Goal: Task Accomplishment & Management: Complete application form

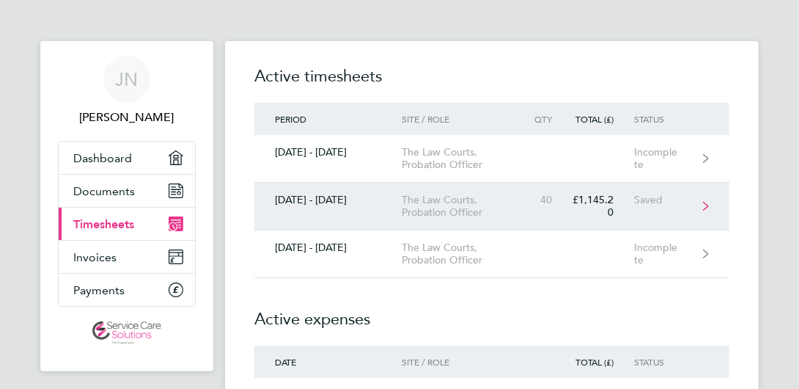
click at [552, 204] on div "40" at bounding box center [549, 200] width 48 height 12
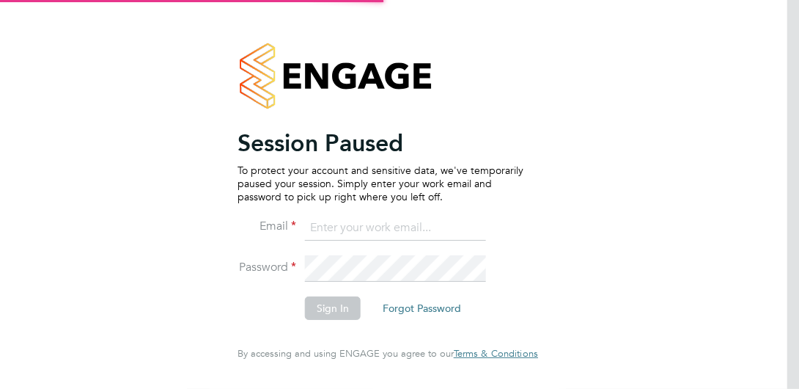
type input "joel_m@hotmail.co.uk"
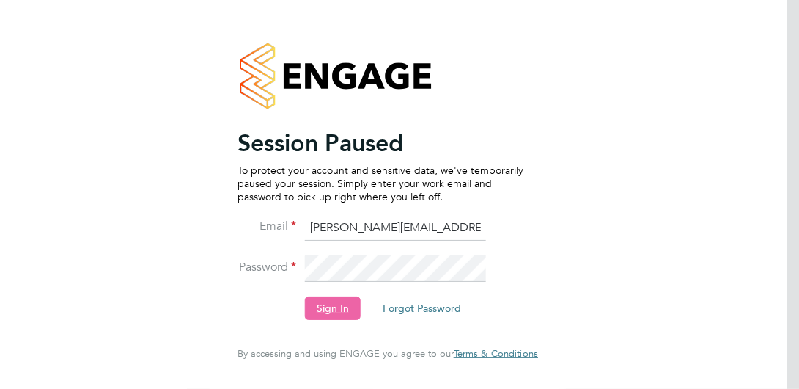
click at [314, 317] on button "Sign In" at bounding box center [333, 307] width 56 height 23
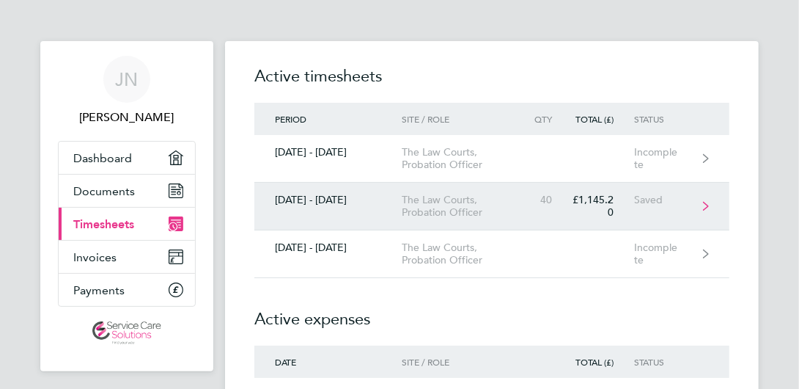
click at [438, 212] on div "The Law Courts, Probation Officer" at bounding box center [463, 206] width 123 height 25
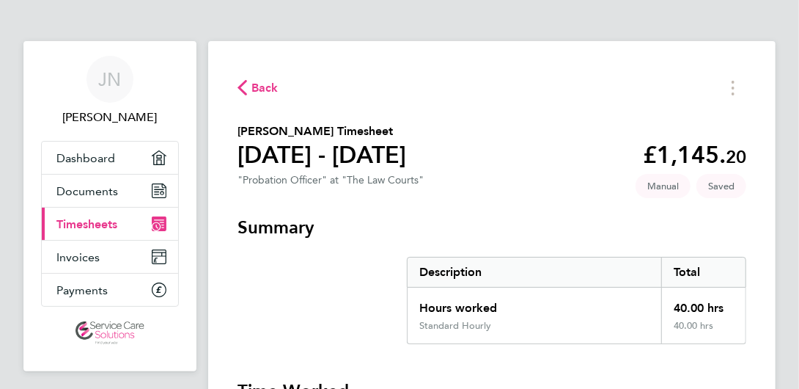
click at [276, 92] on span "Back" at bounding box center [265, 88] width 27 height 18
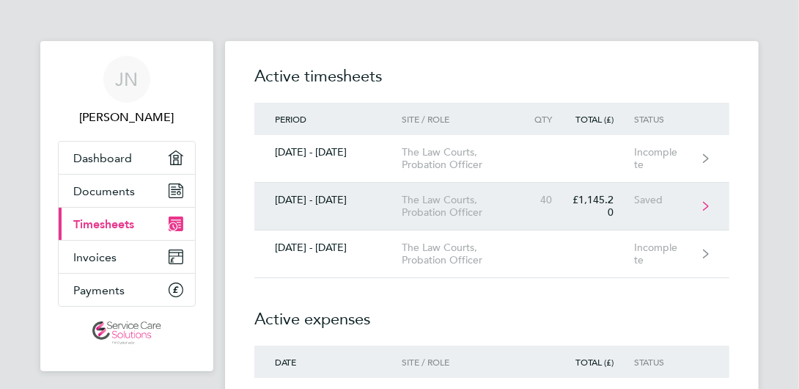
click at [534, 209] on link "[DATE] - [DATE] The Law Courts, Probation Officer 40 £1,145.20 Saved" at bounding box center [491, 207] width 475 height 48
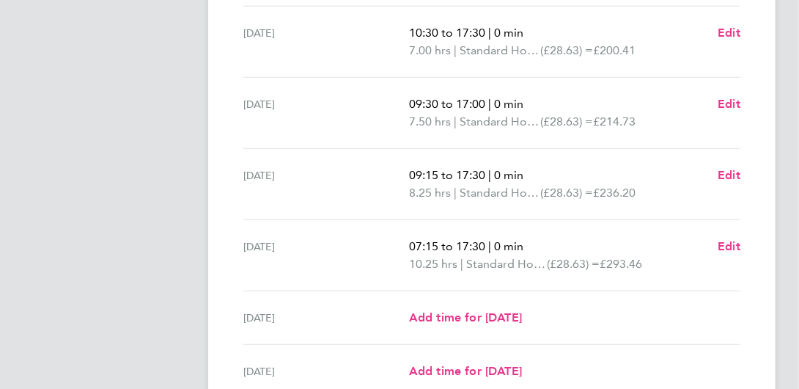
scroll to position [620, 0]
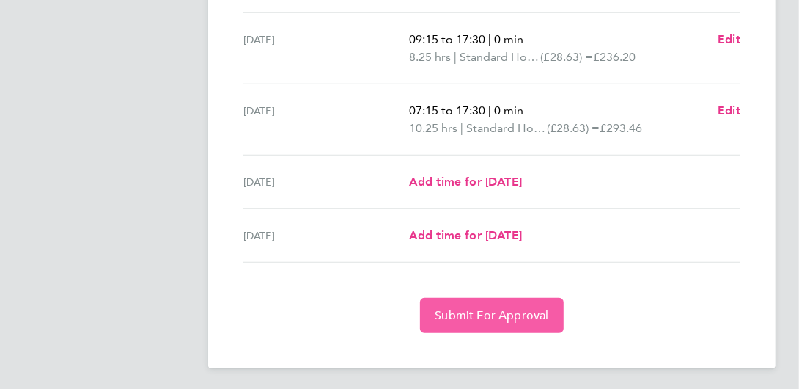
click at [492, 308] on span "Submit For Approval" at bounding box center [492, 315] width 114 height 15
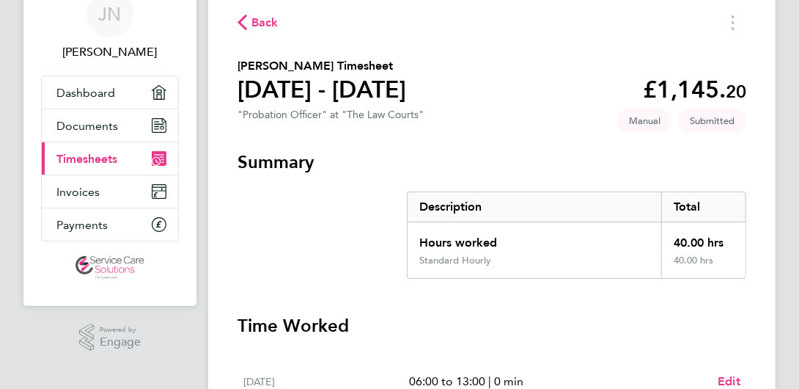
scroll to position [0, 0]
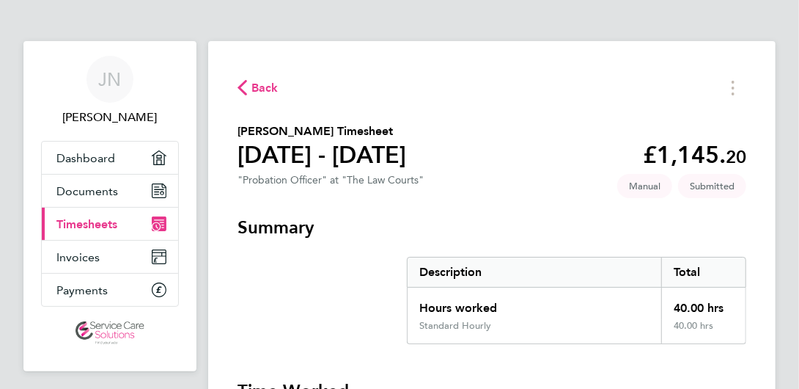
click at [252, 87] on span "Back" at bounding box center [265, 88] width 27 height 18
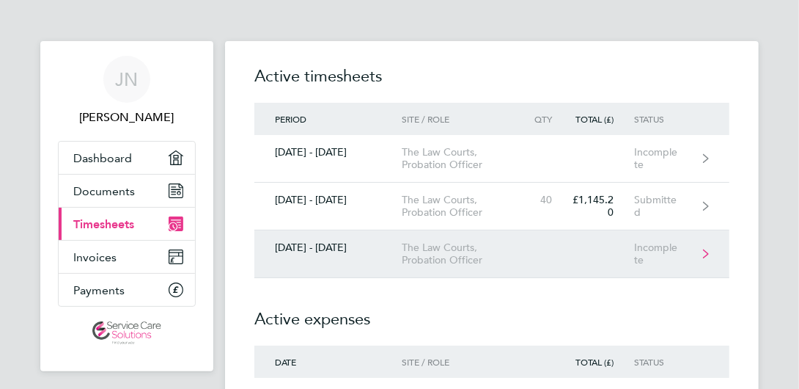
click at [521, 248] on div "The Law Courts, Probation Officer" at bounding box center [463, 253] width 123 height 25
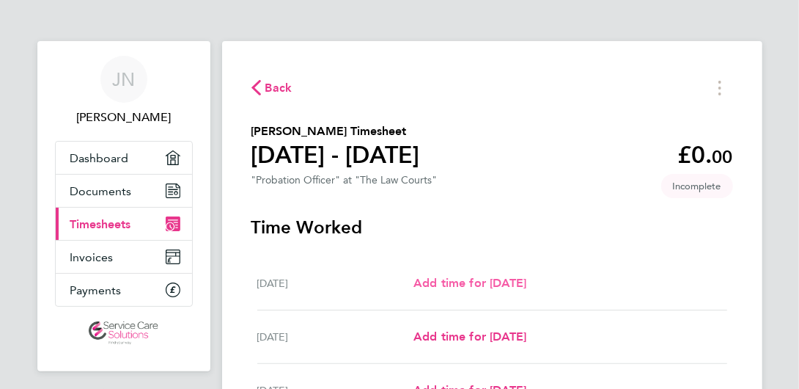
click at [460, 280] on span "Add time for [DATE]" at bounding box center [470, 283] width 113 height 14
select select "30"
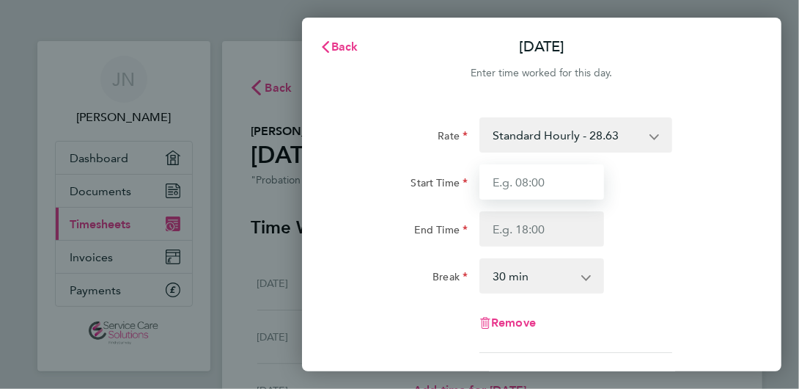
click at [526, 172] on input "Start Time" at bounding box center [542, 181] width 125 height 35
type input "13:30"
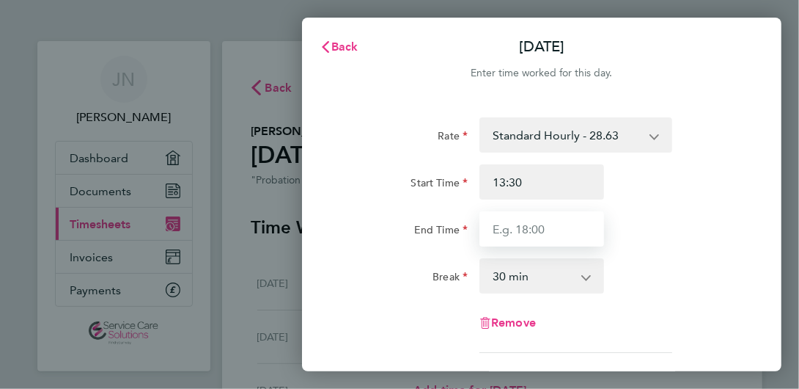
click at [494, 232] on input "End Time" at bounding box center [542, 228] width 125 height 35
type input "19:00"
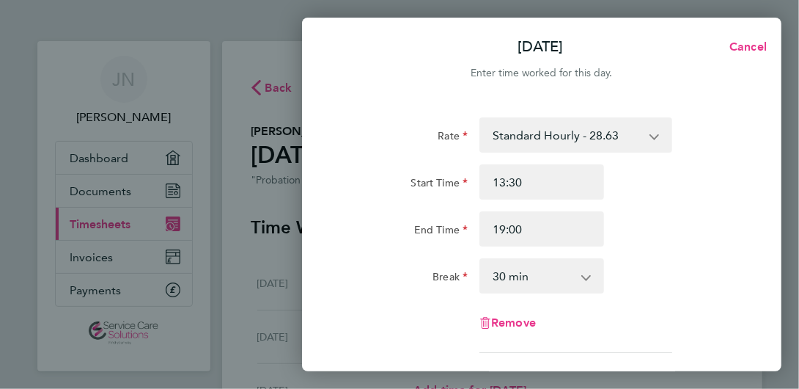
click at [573, 271] on select "0 min 15 min 30 min 45 min 60 min 75 min 90 min" at bounding box center [533, 276] width 104 height 32
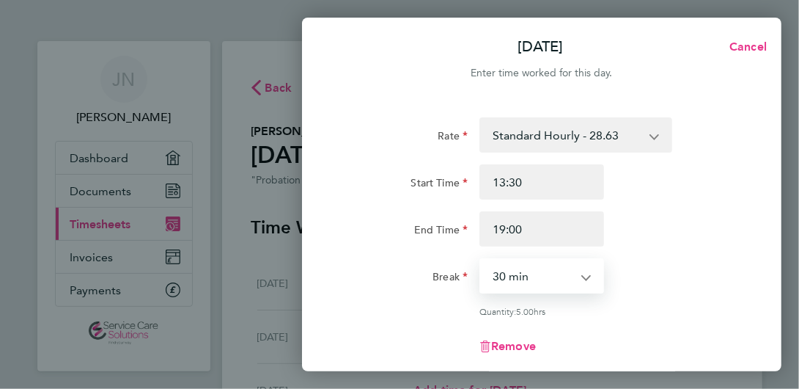
select select "0"
click at [481, 260] on select "0 min 15 min 30 min 45 min 60 min 75 min 90 min" at bounding box center [533, 276] width 104 height 32
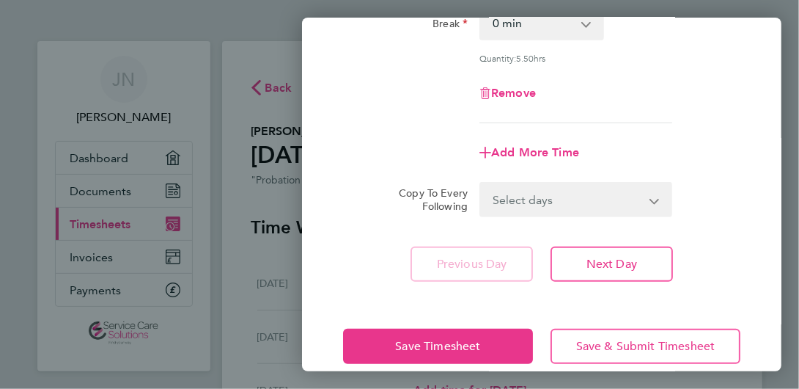
scroll to position [273, 0]
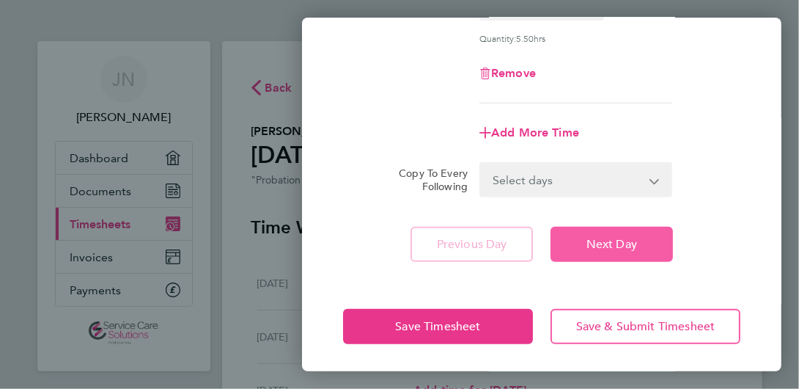
click at [609, 241] on span "Next Day" at bounding box center [612, 244] width 51 height 15
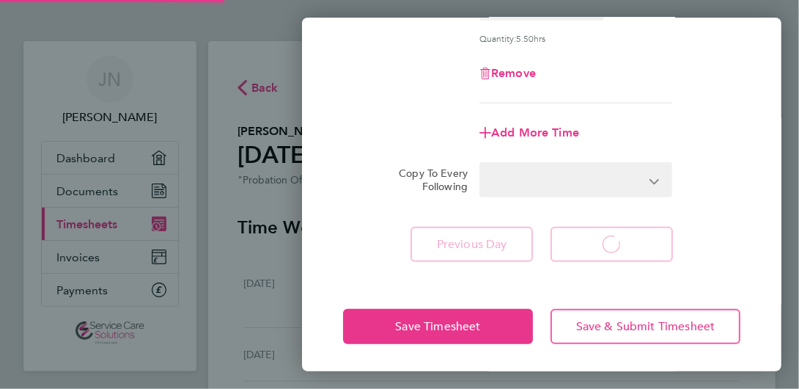
select select "30"
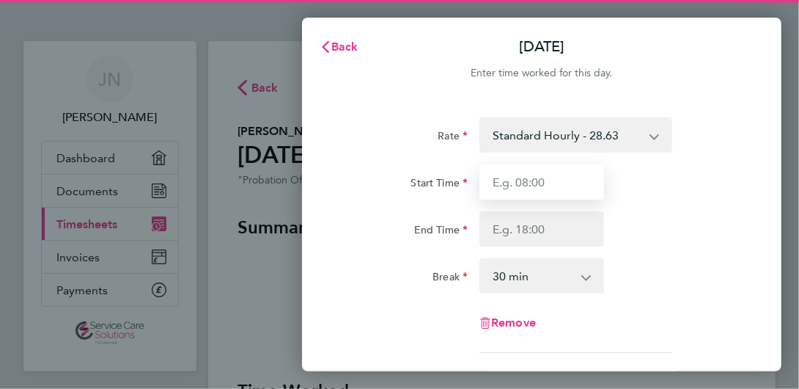
click at [537, 176] on input "Start Time" at bounding box center [542, 181] width 125 height 35
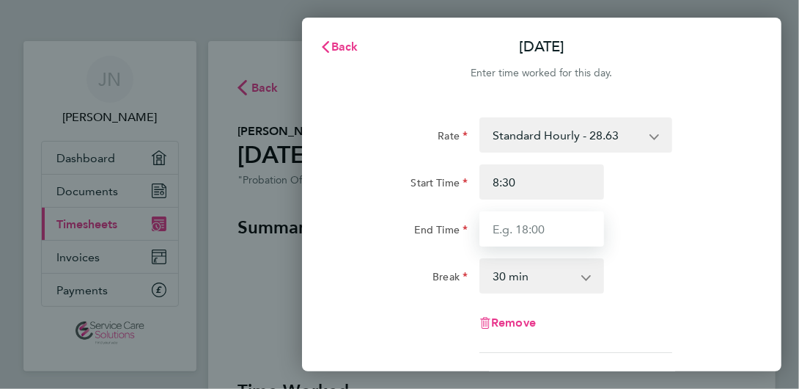
type input "08:30"
type input "17:00"
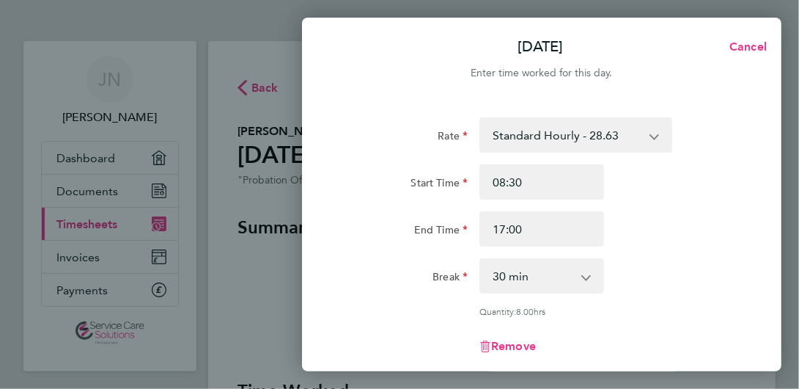
click at [594, 274] on app-icon-cross-button at bounding box center [594, 276] width 18 height 32
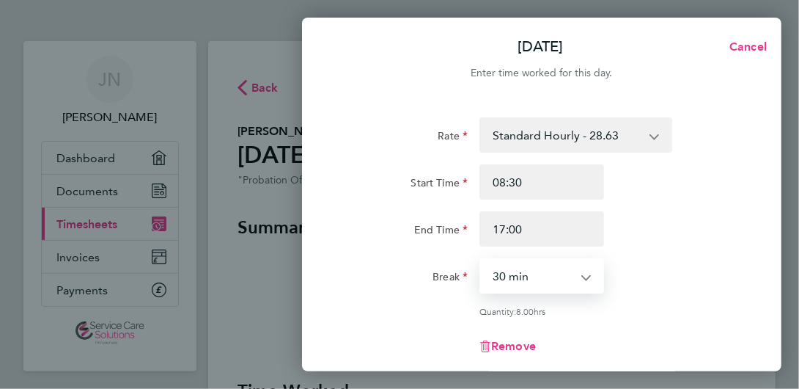
click at [537, 268] on select "0 min 15 min 30 min 45 min 60 min 75 min 90 min" at bounding box center [533, 276] width 104 height 32
select select "0"
click at [481, 260] on select "0 min 15 min 30 min 45 min 60 min 75 min 90 min" at bounding box center [533, 276] width 104 height 32
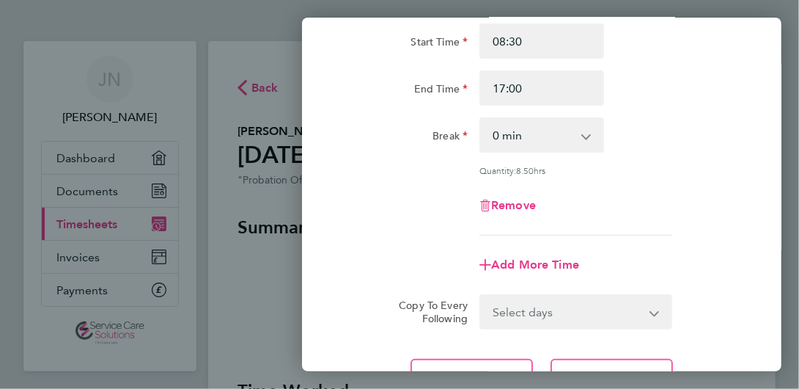
scroll to position [220, 0]
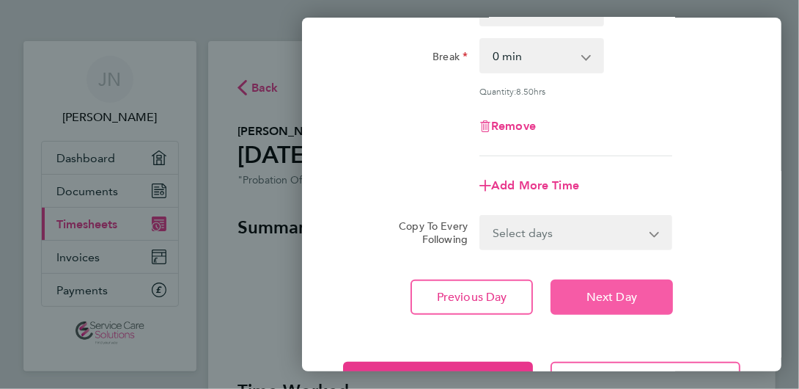
click at [633, 282] on button "Next Day" at bounding box center [612, 296] width 122 height 35
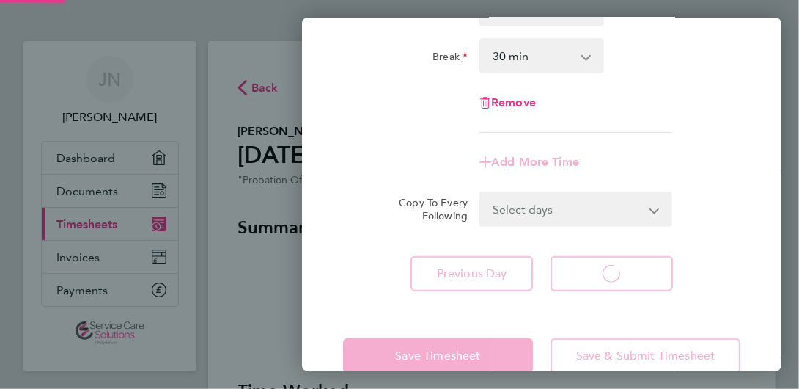
select select "30"
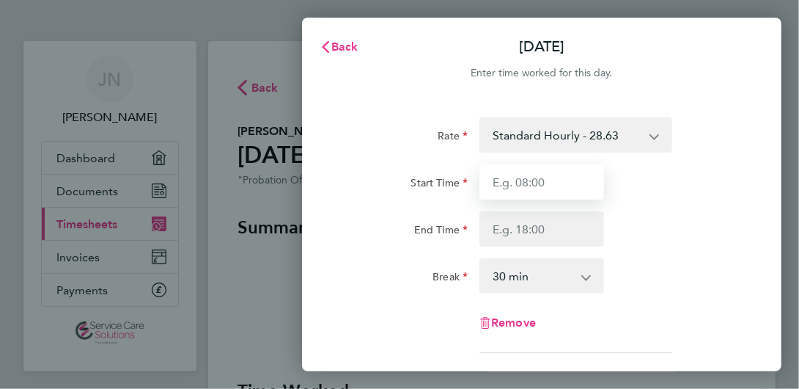
click at [484, 180] on input "Start Time" at bounding box center [542, 181] width 125 height 35
type input "11:00"
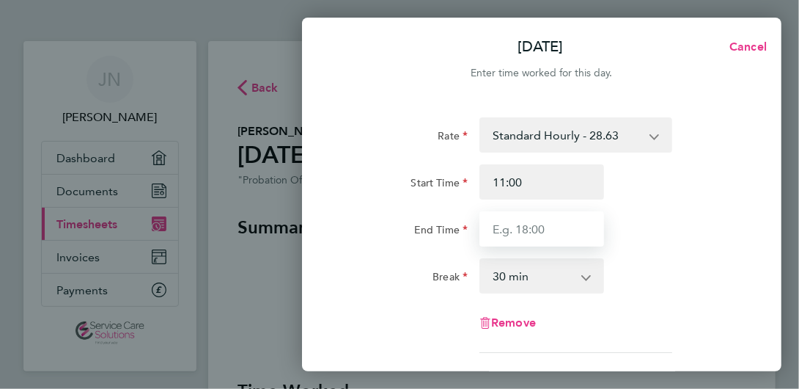
click at [508, 232] on input "End Time" at bounding box center [542, 228] width 125 height 35
type input "18:00"
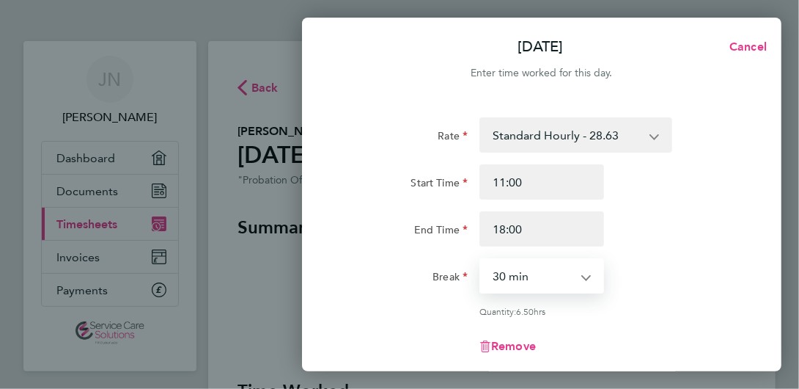
click at [557, 286] on select "0 min 15 min 30 min 45 min 60 min 75 min 90 min" at bounding box center [533, 276] width 104 height 32
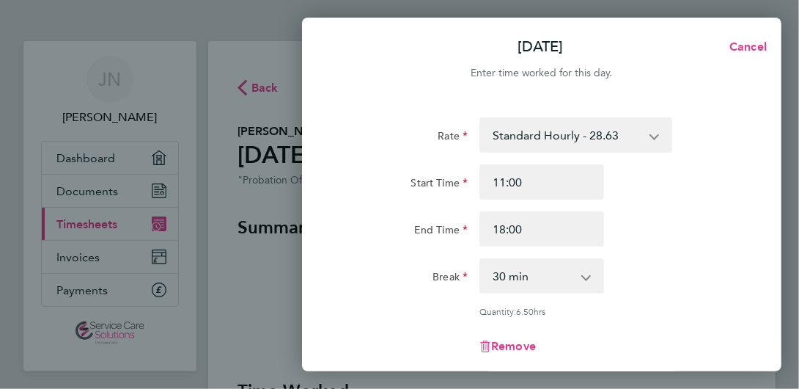
click at [502, 113] on div "Rate Standard Hourly - 28.63 Start Time 11:00 End Time 18:00 Break 0 min 15 min…" at bounding box center [542, 326] width 480 height 452
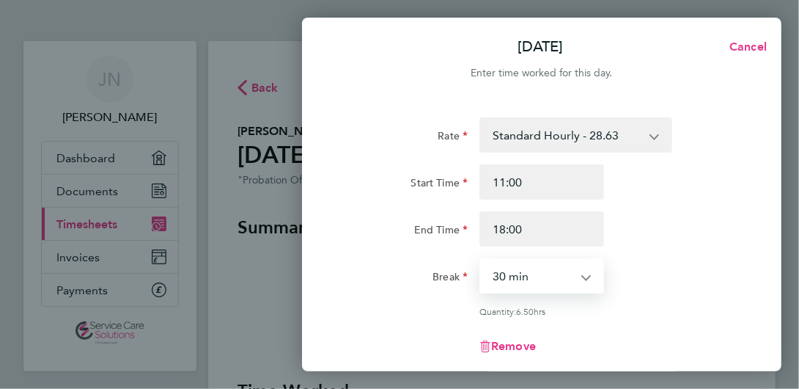
click at [531, 283] on select "0 min 15 min 30 min 45 min 60 min 75 min 90 min" at bounding box center [533, 276] width 104 height 32
select select "0"
click at [481, 260] on select "0 min 15 min 30 min 45 min 60 min 75 min 90 min" at bounding box center [533, 276] width 104 height 32
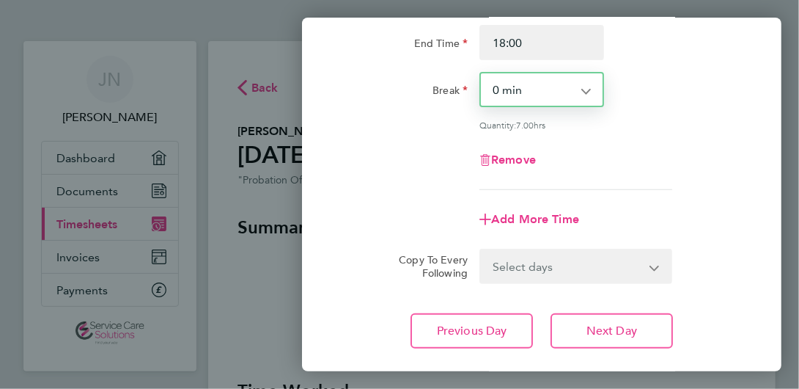
scroll to position [273, 0]
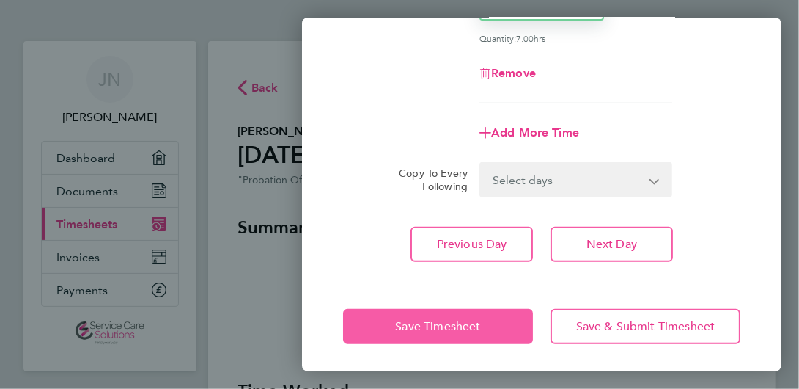
click at [447, 323] on span "Save Timesheet" at bounding box center [437, 326] width 85 height 15
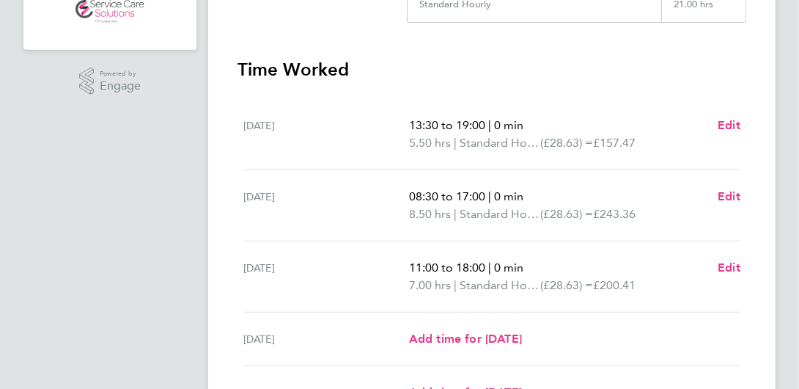
scroll to position [28, 0]
